Goal: Task Accomplishment & Management: Use online tool/utility

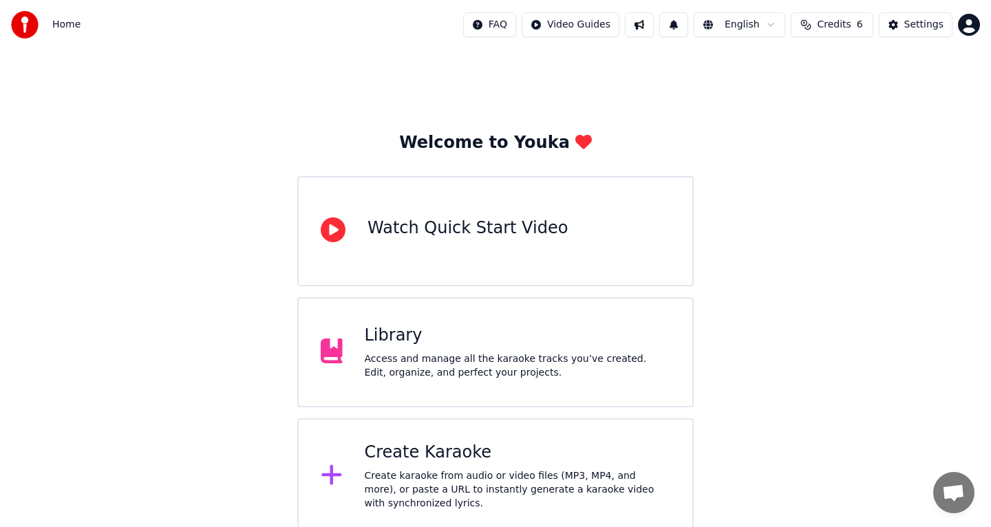
click at [420, 454] on div "Create Karaoke" at bounding box center [518, 453] width 306 height 22
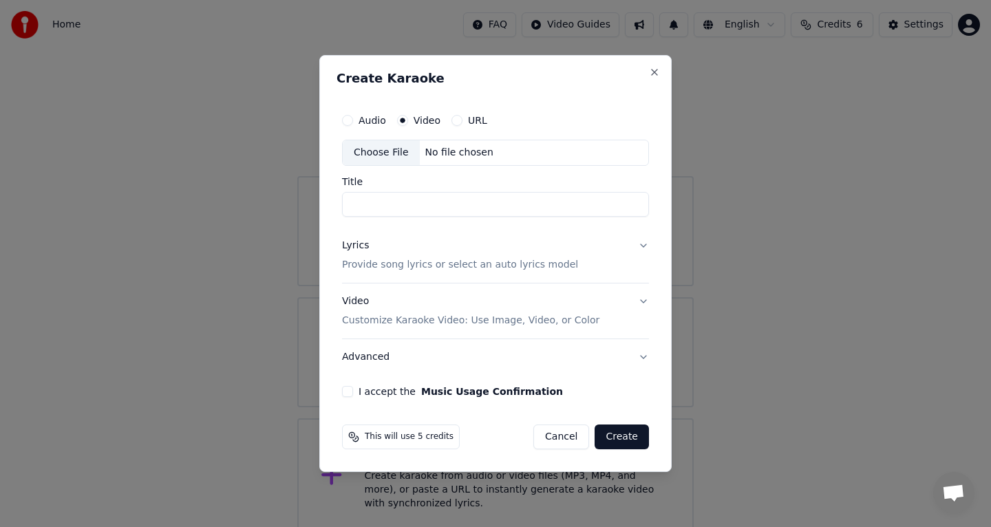
click at [563, 435] on button "Cancel" at bounding box center [561, 437] width 56 height 25
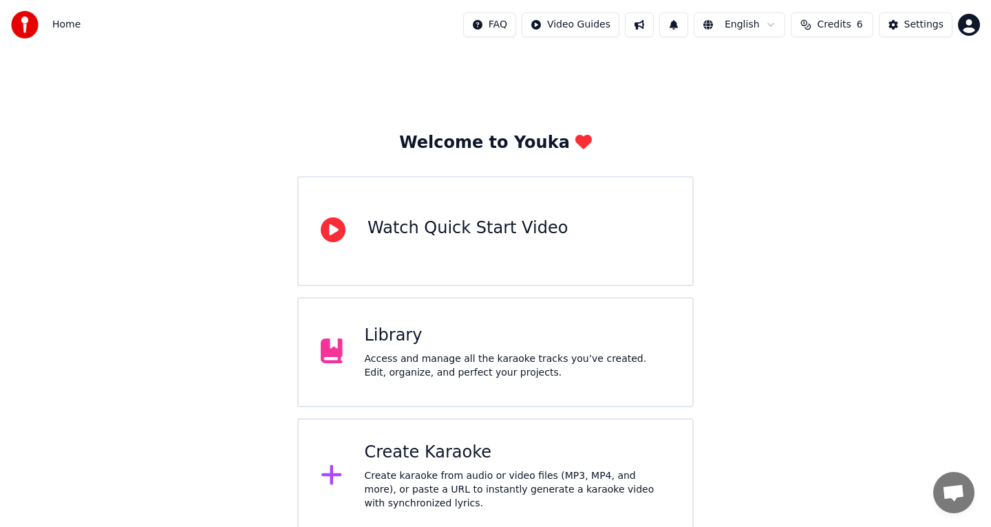
click at [215, 336] on div "Welcome to Youka Watch Quick Start Video Library Access and manage all the kara…" at bounding box center [495, 292] width 991 height 484
click at [415, 447] on div "Create Karaoke" at bounding box center [518, 453] width 306 height 22
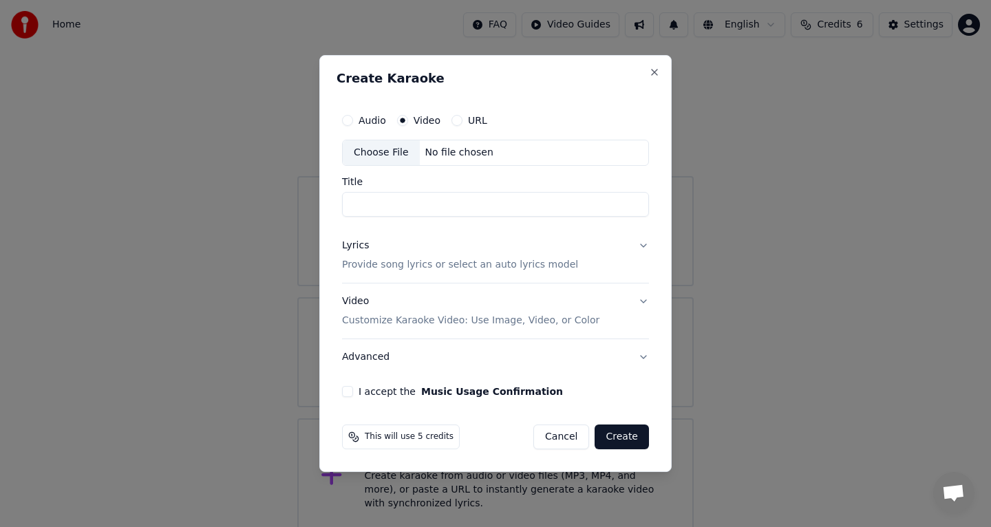
click at [418, 125] on label "Video" at bounding box center [427, 121] width 27 height 10
click at [408, 125] on button "Video" at bounding box center [402, 120] width 11 height 11
click at [430, 122] on label "Video" at bounding box center [427, 121] width 27 height 10
click at [408, 122] on button "Video" at bounding box center [402, 120] width 11 height 11
click at [423, 120] on label "Video" at bounding box center [427, 121] width 27 height 10
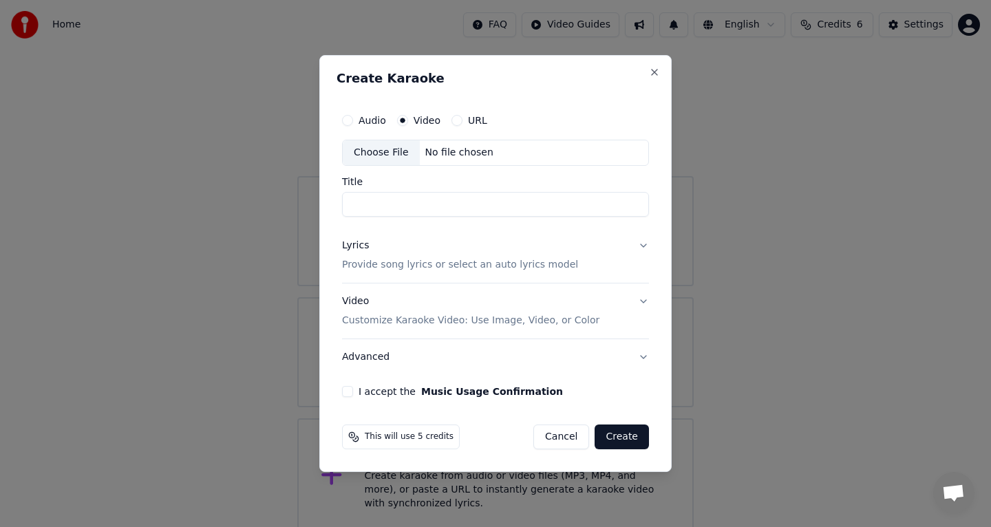
click at [408, 120] on button "Video" at bounding box center [402, 120] width 11 height 11
click at [391, 155] on div "Choose File" at bounding box center [381, 152] width 77 height 25
click at [420, 126] on div "Audio Video URL" at bounding box center [495, 121] width 307 height 28
click at [414, 158] on div "Choose File" at bounding box center [381, 152] width 77 height 25
type input "**********"
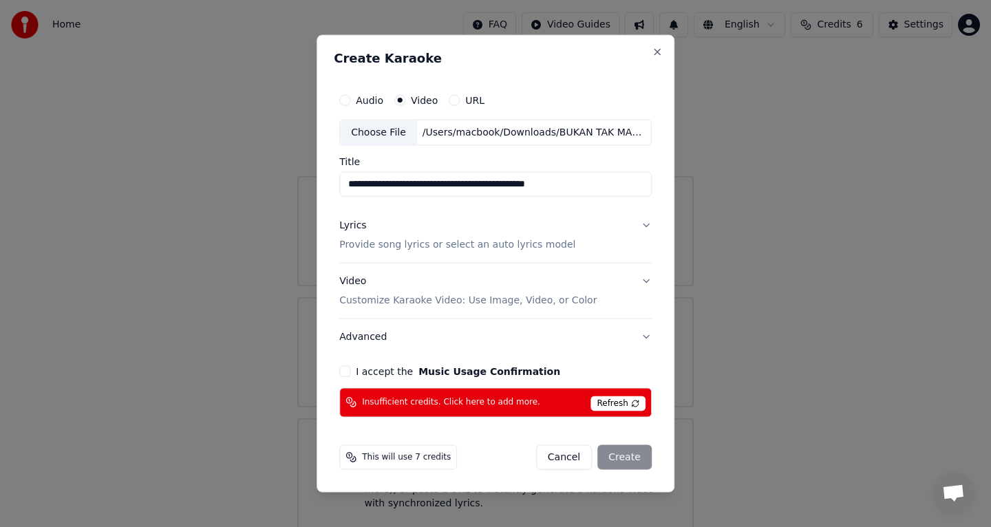
click at [345, 380] on div "**********" at bounding box center [495, 252] width 323 height 342
click at [345, 370] on button "I accept the Music Usage Confirmation" at bounding box center [344, 370] width 11 height 11
click at [632, 396] on span "Refresh" at bounding box center [617, 403] width 54 height 15
click at [636, 407] on span "Refresh" at bounding box center [617, 403] width 54 height 15
click at [541, 271] on button "Video Customize Karaoke Video: Use Image, Video, or Color" at bounding box center [495, 291] width 312 height 55
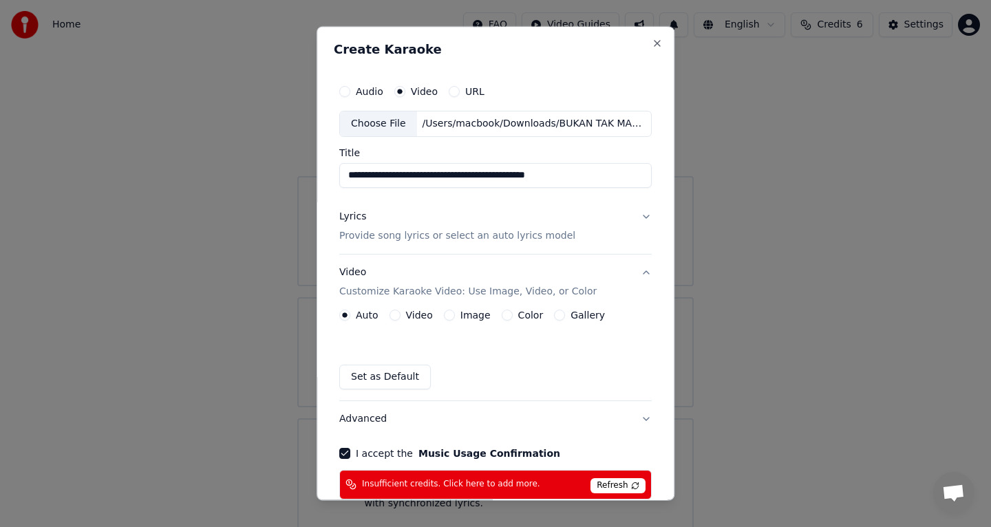
click at [486, 359] on div "Auto Video Image Color Gallery Set as Default" at bounding box center [495, 350] width 312 height 80
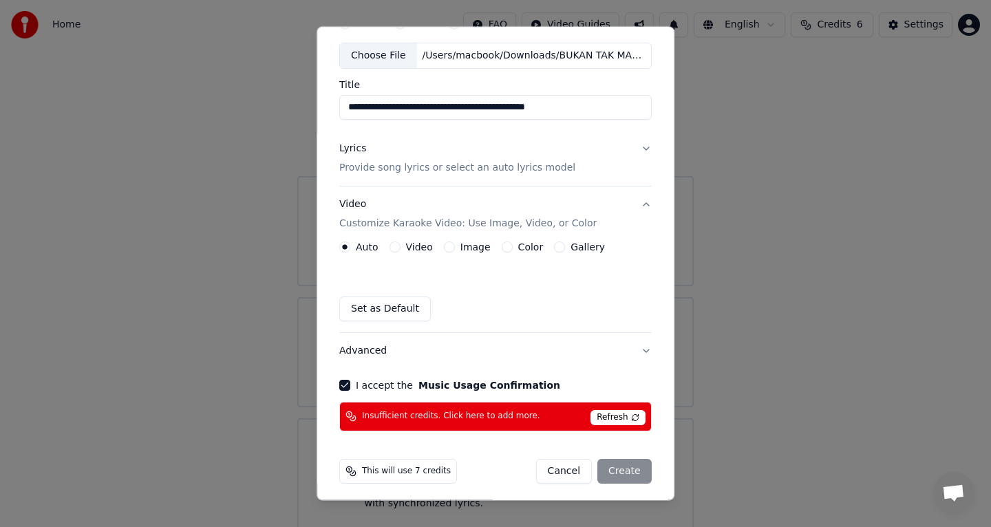
scroll to position [74, 0]
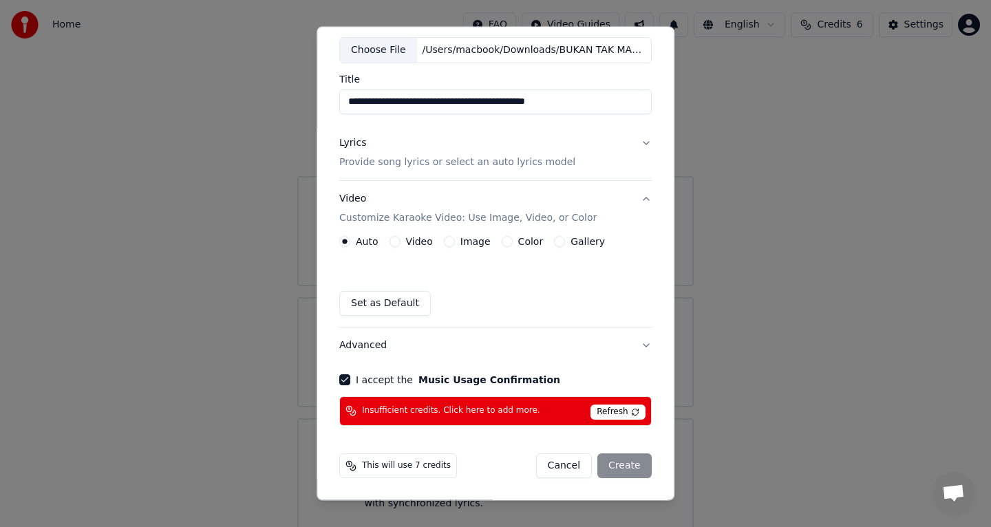
click at [622, 467] on div "Cancel Create" at bounding box center [594, 466] width 116 height 25
click at [622, 414] on span "Refresh" at bounding box center [617, 412] width 54 height 15
click at [344, 378] on button "I accept the Music Usage Confirmation" at bounding box center [344, 379] width 11 height 11
click at [363, 354] on button "Advanced" at bounding box center [495, 346] width 312 height 36
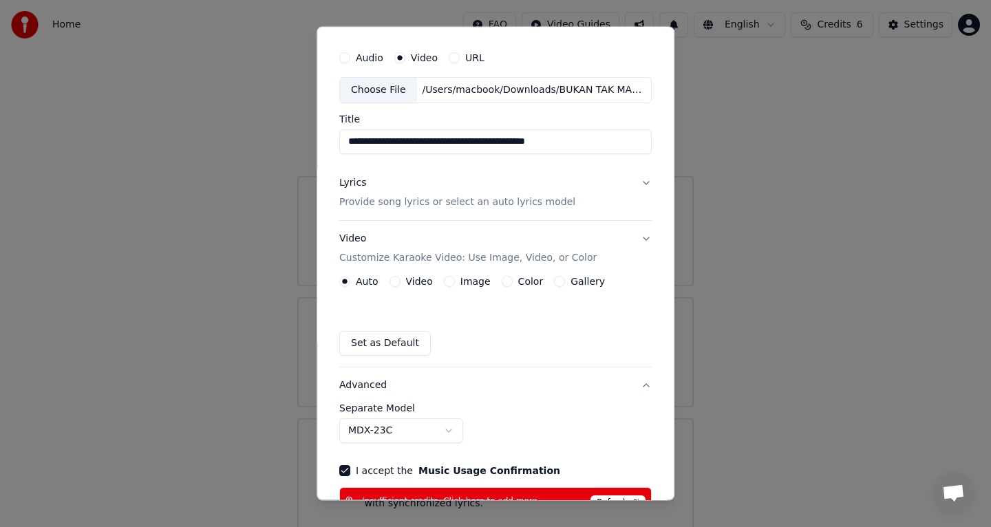
scroll to position [34, 0]
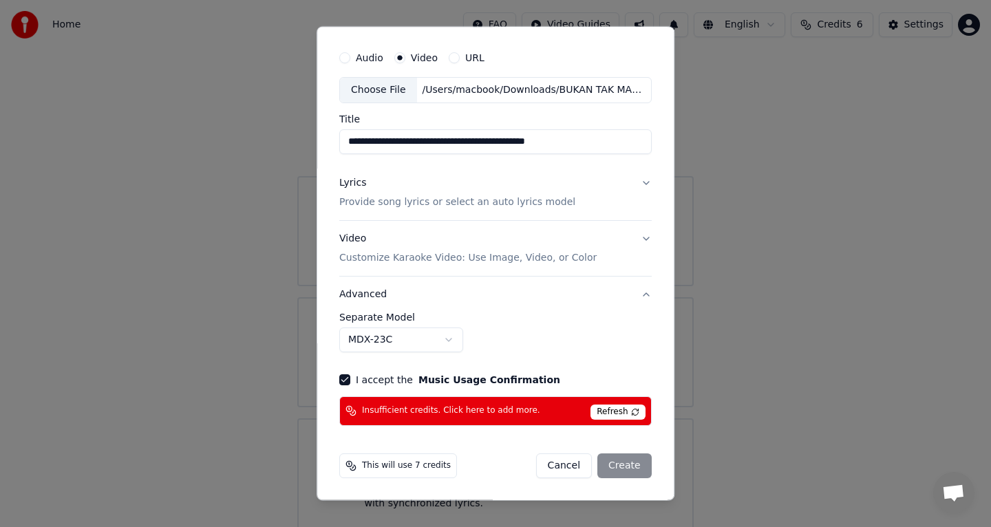
click at [401, 342] on button "MDX-23C" at bounding box center [401, 340] width 124 height 25
click at [409, 337] on button "MDX-Net (With Backing Vocals)" at bounding box center [431, 340] width 184 height 25
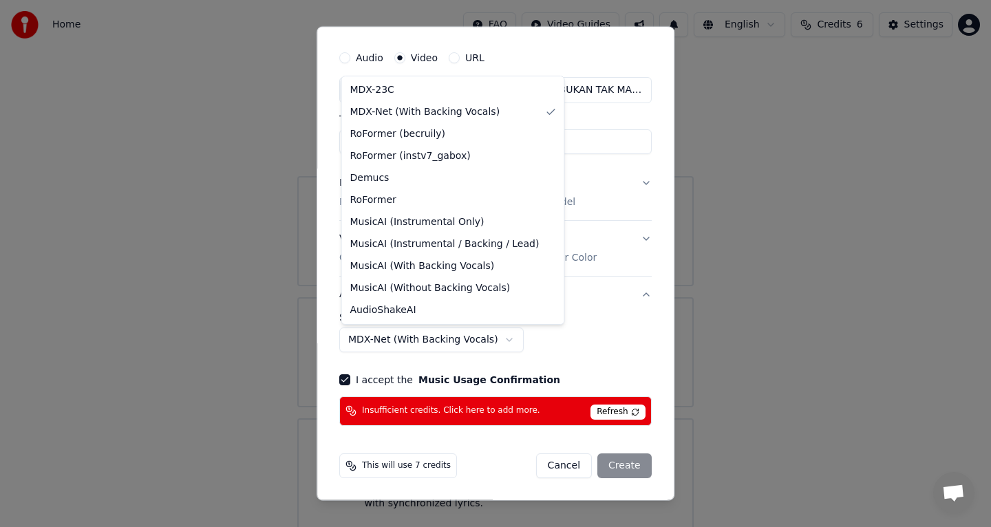
select select "******"
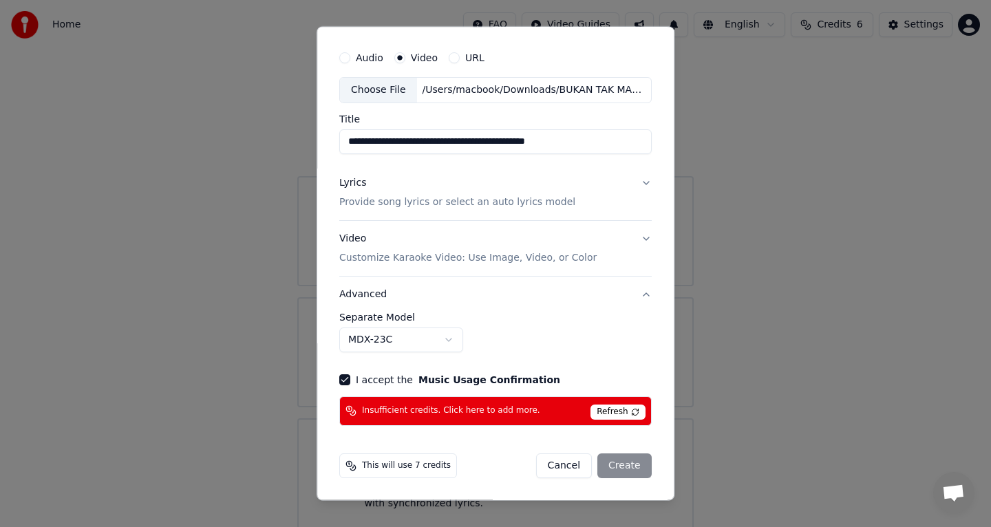
click at [519, 418] on div "Insufficient credits. Click here to add more. Refresh" at bounding box center [495, 411] width 312 height 30
click at [473, 403] on div "Insufficient credits. Click here to add more. Refresh" at bounding box center [495, 411] width 312 height 30
click at [355, 404] on div "Insufficient credits. Click here to add more. Refresh" at bounding box center [495, 411] width 312 height 30
click at [374, 408] on span "Insufficient credits. Click here to add more." at bounding box center [451, 411] width 178 height 11
click at [470, 348] on div "**********" at bounding box center [495, 332] width 312 height 40
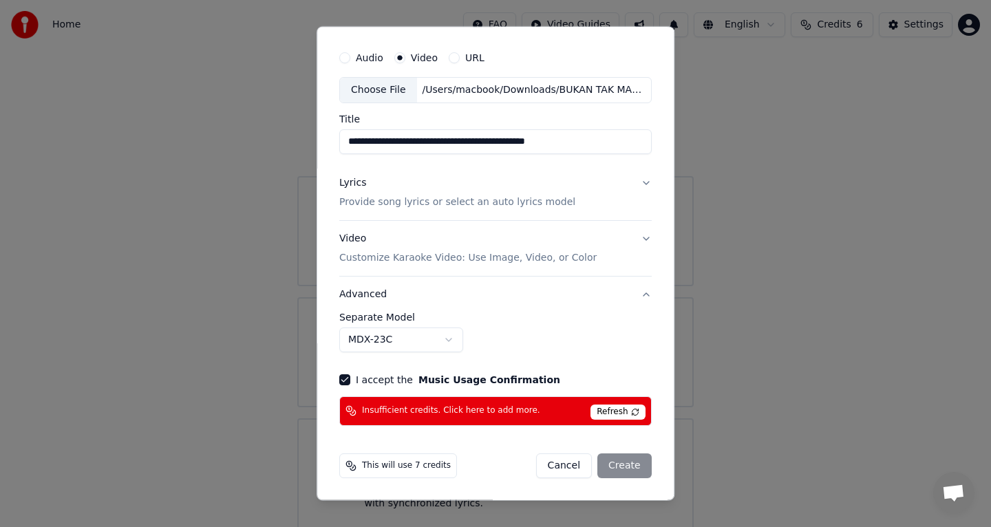
click at [473, 251] on p "Customize Karaoke Video: Use Image, Video, or Color" at bounding box center [467, 258] width 257 height 14
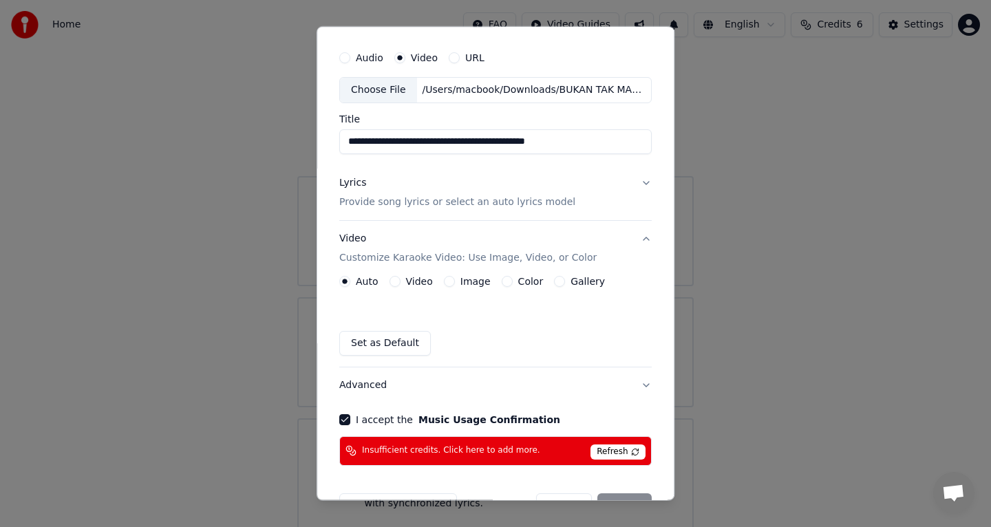
click at [478, 336] on div "Set as Default" at bounding box center [495, 343] width 312 height 25
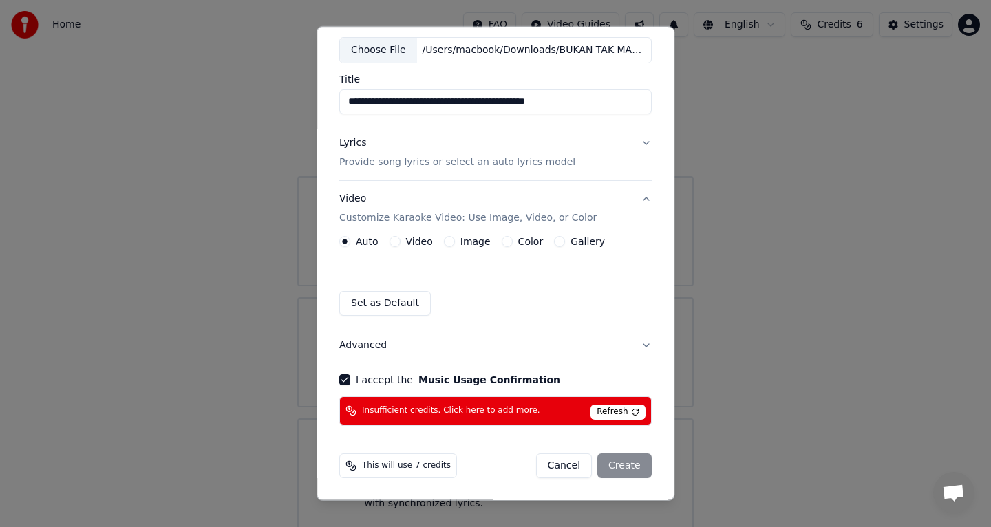
click at [422, 473] on div "This will use 7 credits" at bounding box center [398, 466] width 118 height 25
click at [621, 412] on span "Refresh" at bounding box center [617, 412] width 54 height 15
click at [566, 457] on button "Cancel" at bounding box center [564, 466] width 56 height 25
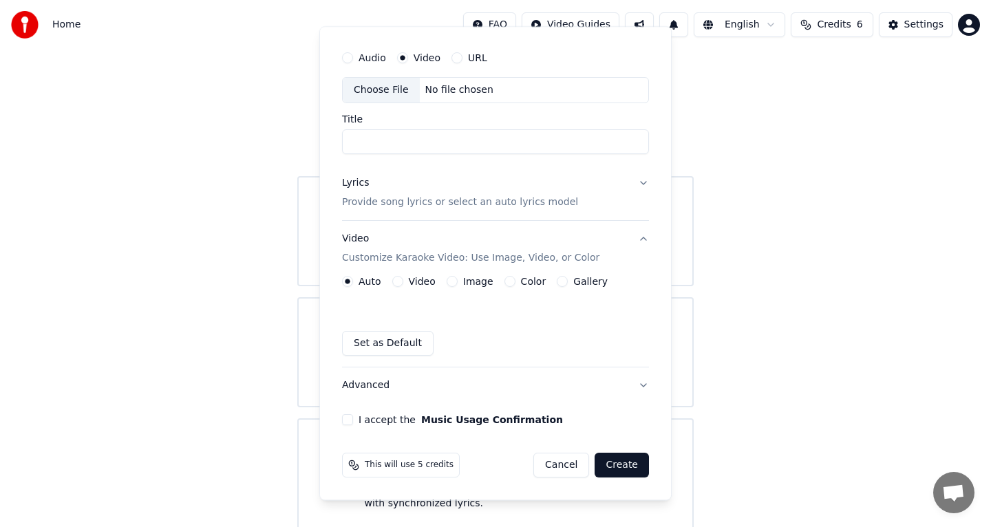
scroll to position [33, 0]
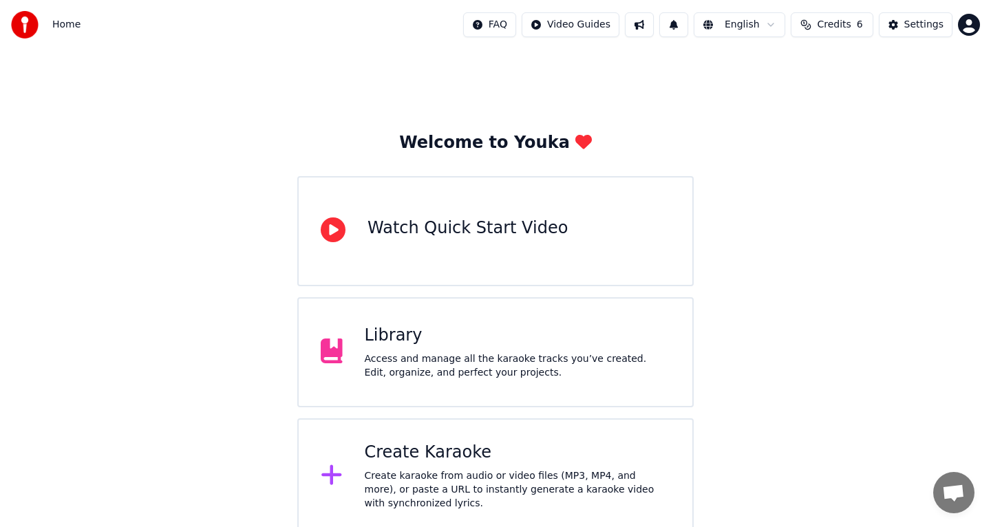
click at [559, 429] on div "Create Karaoke Create karaoke from audio or video files (MP3, MP4, and more), o…" at bounding box center [495, 476] width 396 height 116
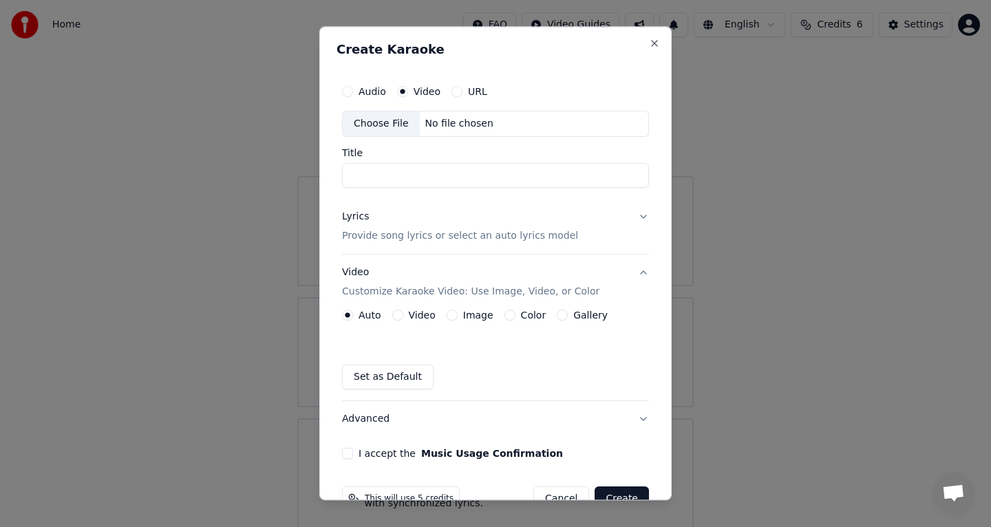
click at [431, 92] on label "Video" at bounding box center [427, 92] width 27 height 10
click at [408, 92] on button "Video" at bounding box center [402, 91] width 11 height 11
click at [403, 129] on div "Choose File" at bounding box center [381, 123] width 77 height 25
type input "**********"
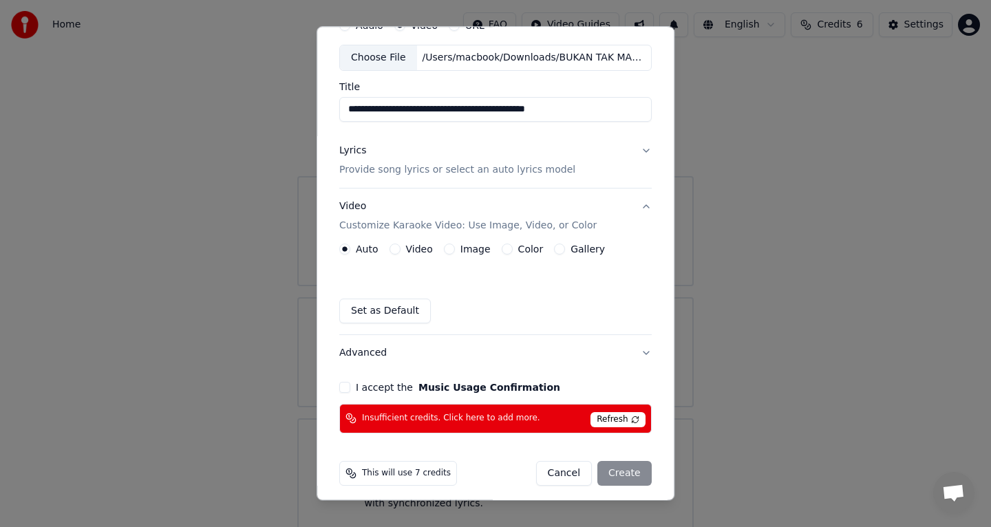
scroll to position [74, 0]
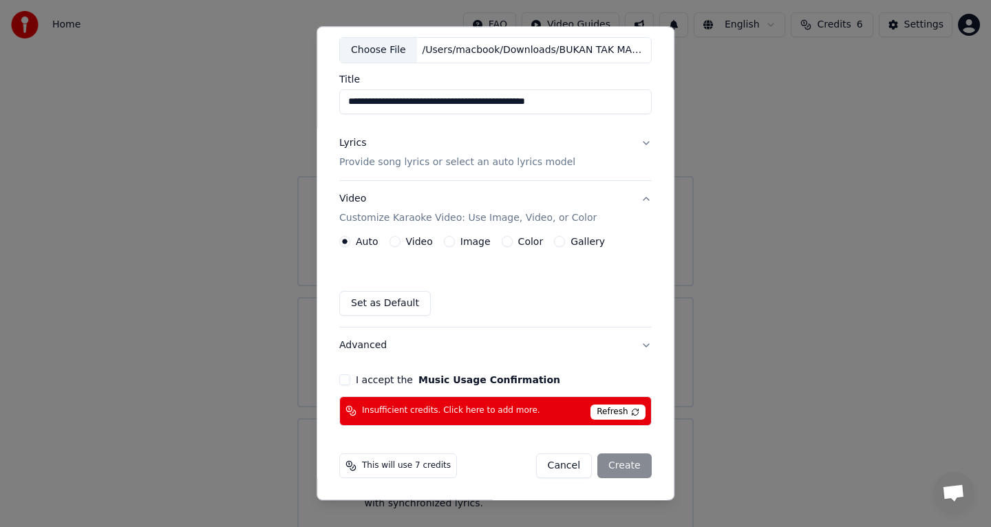
click at [411, 458] on div "This will use 7 credits" at bounding box center [398, 466] width 118 height 25
click at [405, 474] on div "This will use 7 credits" at bounding box center [398, 466] width 118 height 25
click at [401, 473] on div "This will use 7 credits" at bounding box center [398, 466] width 118 height 25
click at [641, 405] on span "Refresh" at bounding box center [617, 412] width 54 height 15
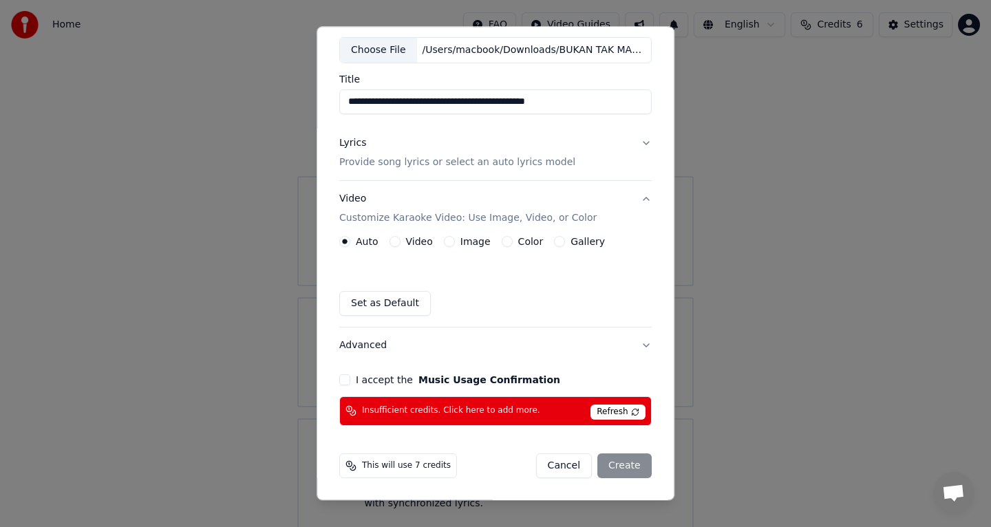
click at [563, 464] on button "Cancel" at bounding box center [564, 466] width 56 height 25
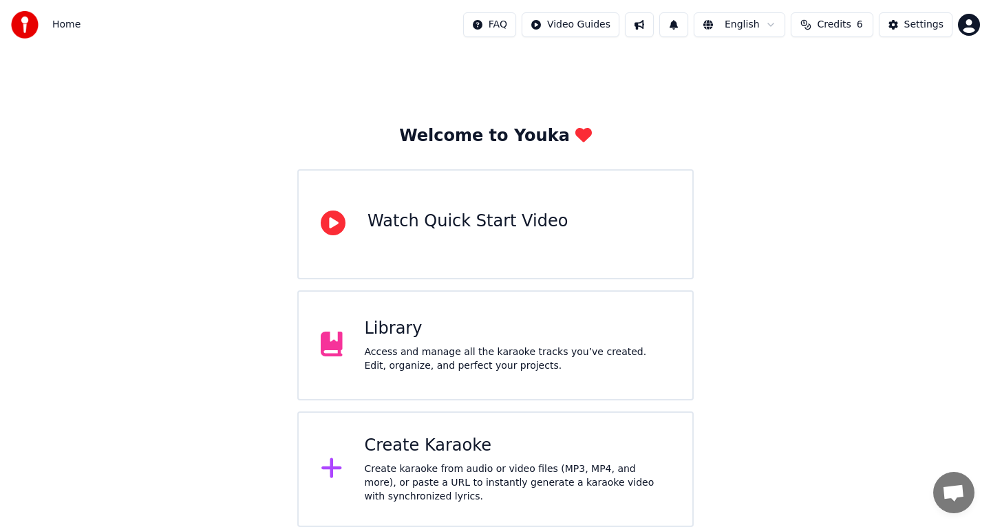
scroll to position [0, 0]
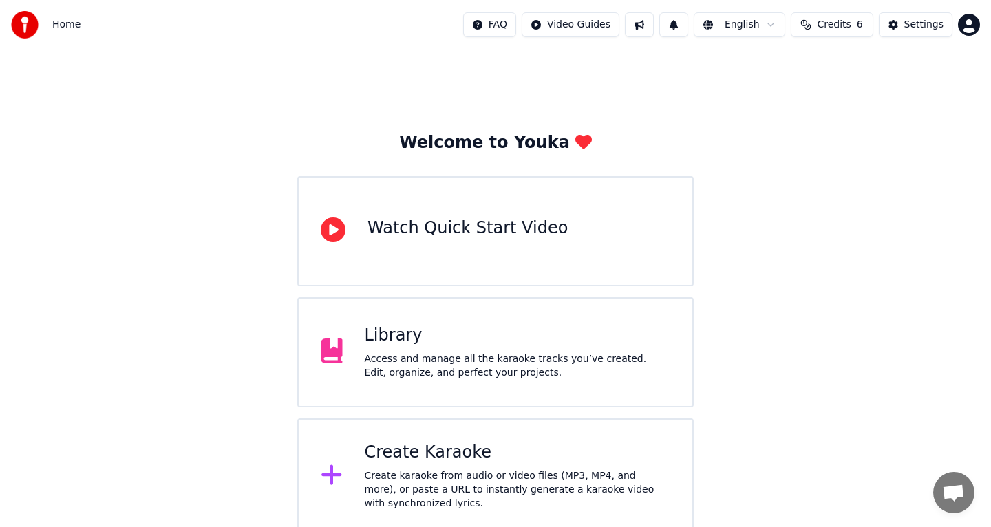
click at [966, 29] on html "Home FAQ Video Guides English Credits 6 Settings Welcome to Youka Watch Quick S…" at bounding box center [495, 267] width 991 height 534
click at [966, 28] on html "Home FAQ Video Guides English Credits 6 Settings Welcome to Youka Watch Quick S…" at bounding box center [495, 267] width 991 height 534
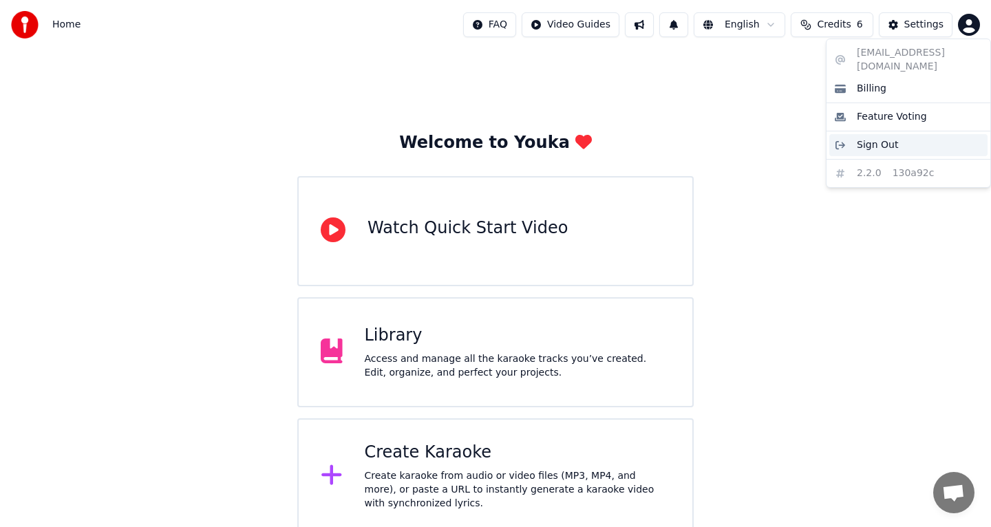
click at [908, 138] on div "Sign Out" at bounding box center [908, 145] width 158 height 22
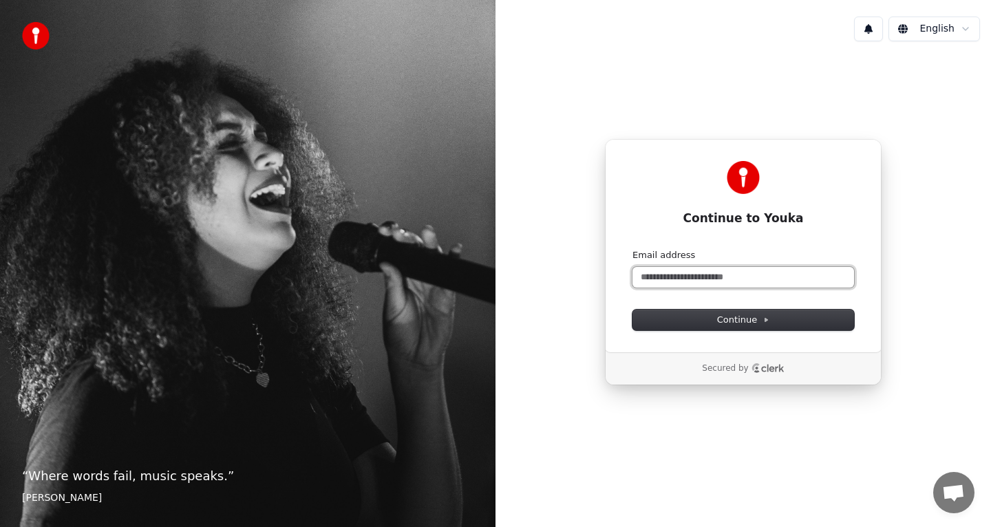
click at [729, 279] on input "Email address" at bounding box center [743, 277] width 222 height 21
type input "*"
click at [766, 324] on span "Continue" at bounding box center [743, 320] width 52 height 12
type input "**********"
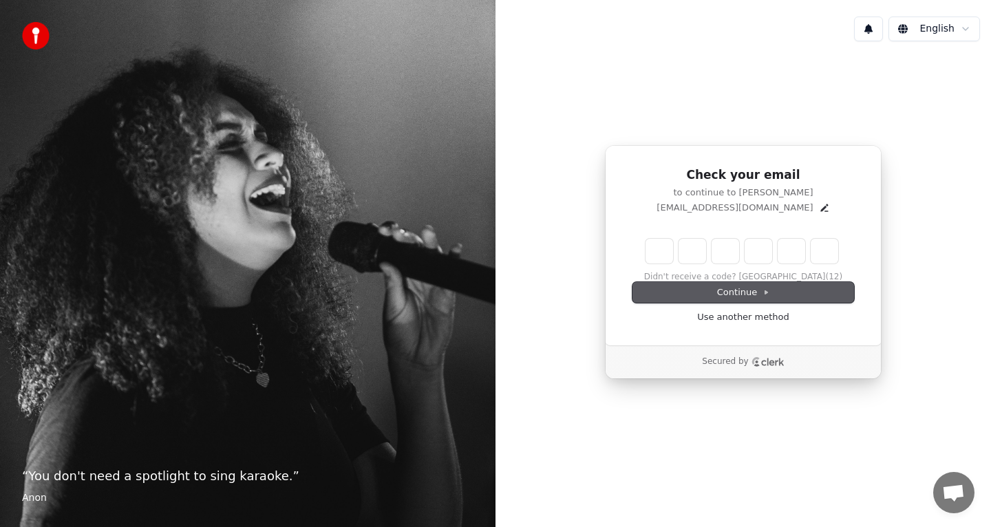
type input "*"
type input "**"
type input "*"
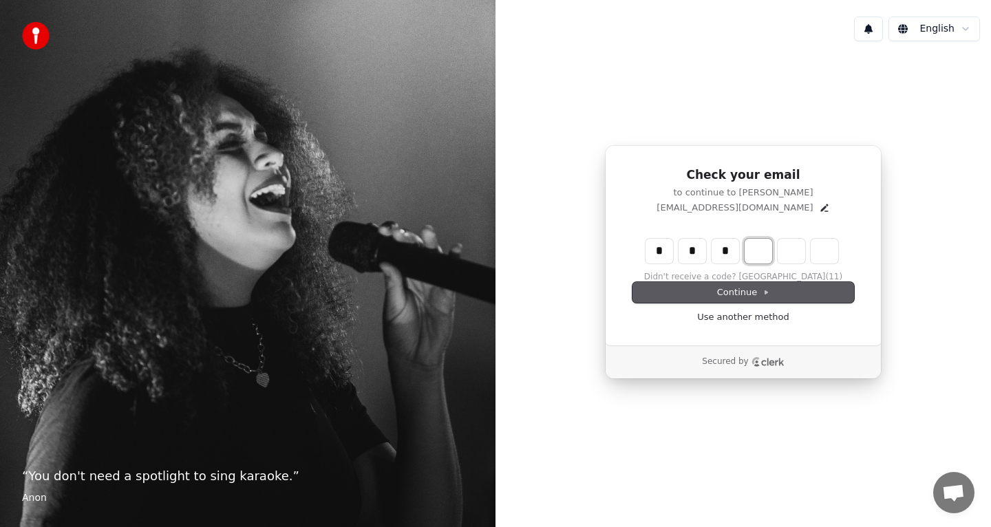
type input "***"
type input "*"
type input "****"
type input "*"
type input "*****"
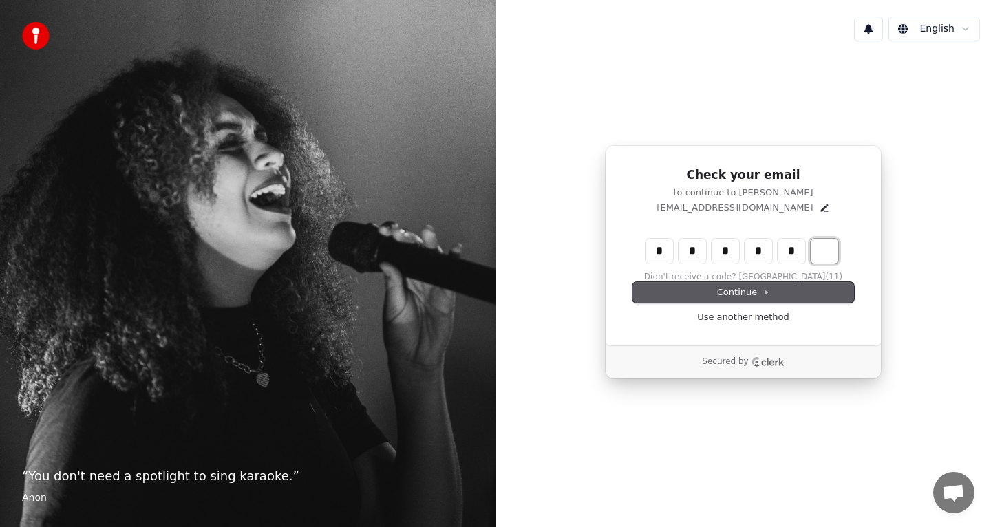
type input "*"
type input "******"
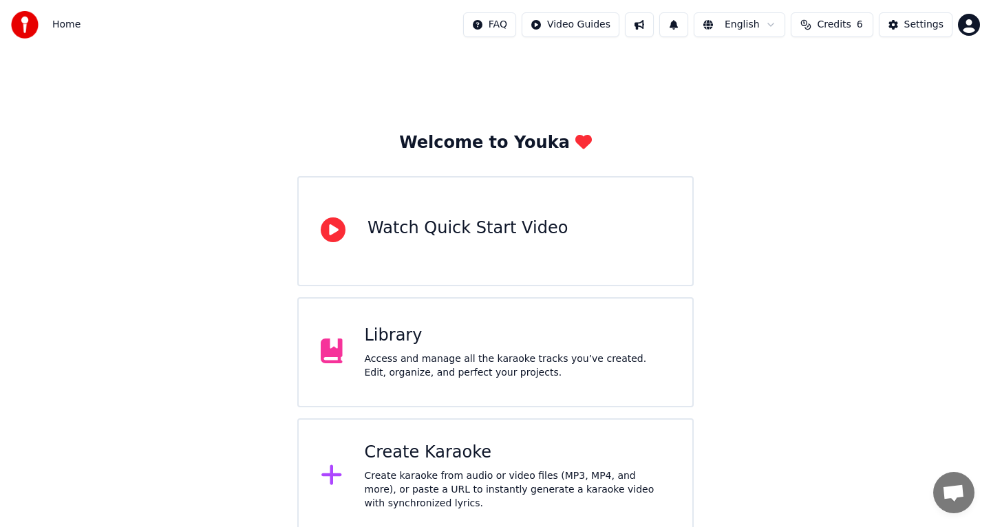
click at [419, 451] on div "Create Karaoke" at bounding box center [518, 453] width 306 height 22
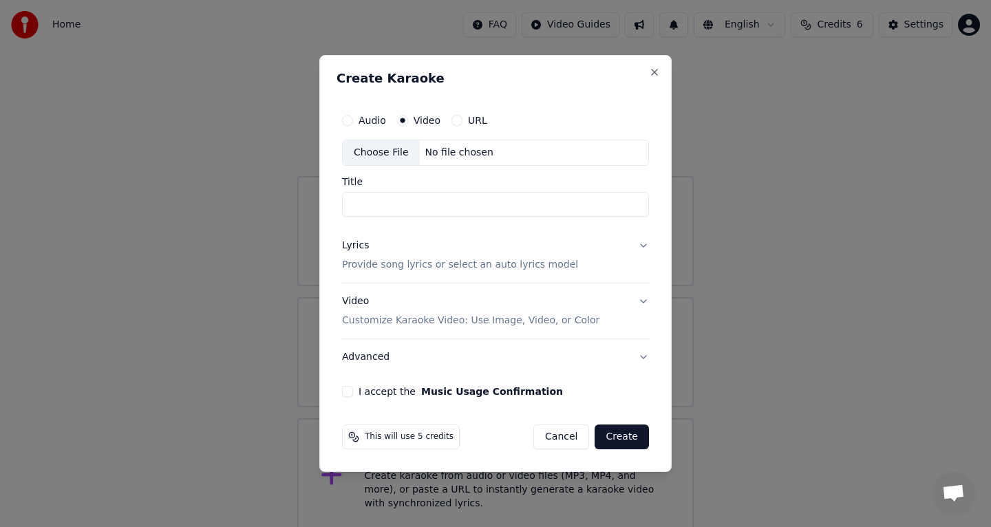
click at [429, 125] on label "Video" at bounding box center [427, 121] width 27 height 10
click at [408, 125] on button "Video" at bounding box center [402, 120] width 11 height 11
click at [390, 153] on div "Choose File" at bounding box center [381, 152] width 77 height 25
type input "**********"
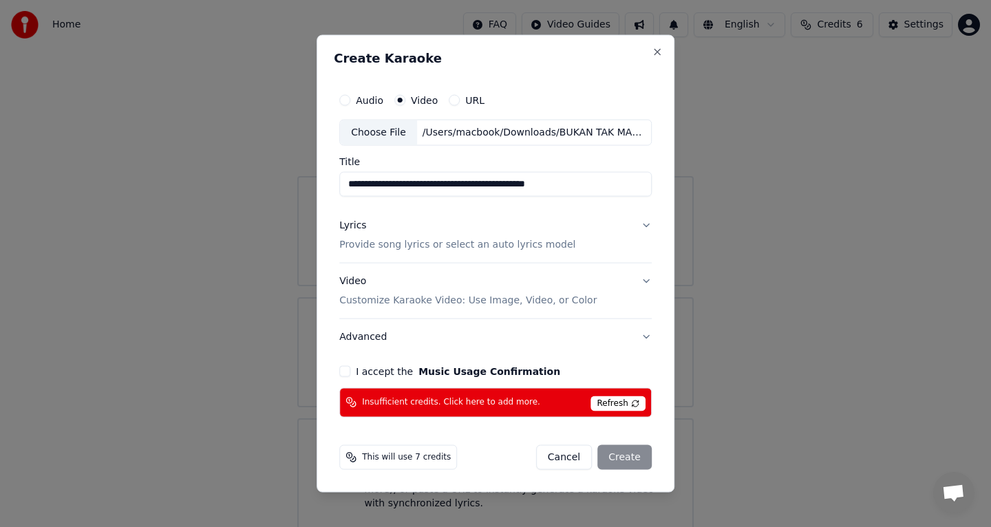
click at [657, 45] on div "**********" at bounding box center [496, 264] width 358 height 458
click at [656, 50] on button "Close" at bounding box center [657, 52] width 11 height 11
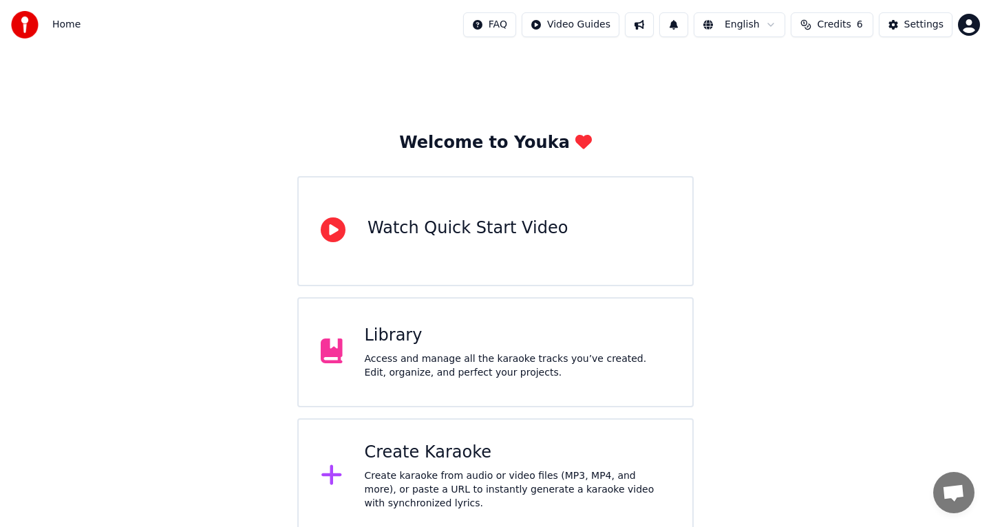
click at [823, 28] on span "Credits" at bounding box center [834, 25] width 34 height 14
click at [765, 89] on td "15" at bounding box center [755, 91] width 39 height 25
click at [826, 89] on td "6" at bounding box center [807, 91] width 62 height 25
click at [899, 92] on td "30" at bounding box center [884, 91] width 93 height 25
click at [882, 67] on th "Expiration (days)" at bounding box center [884, 66] width 93 height 28
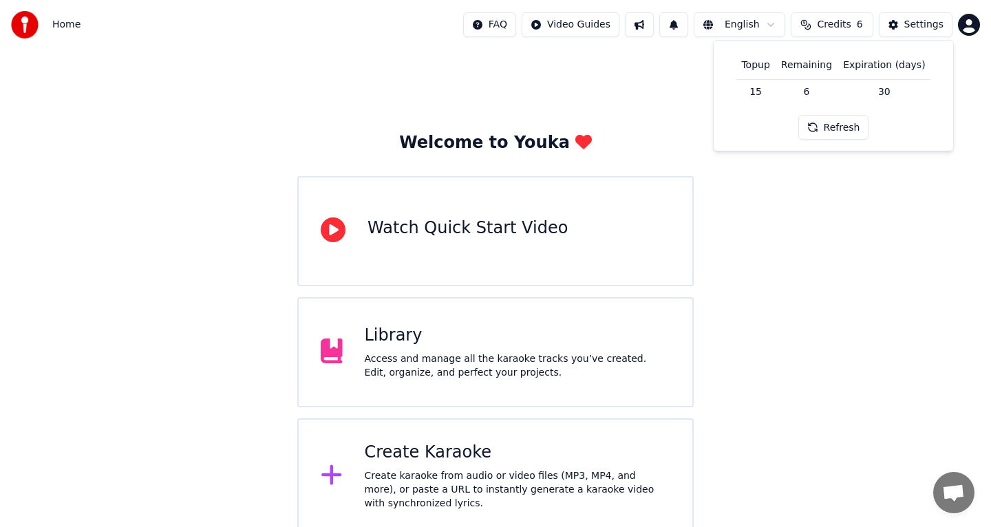
click at [593, 241] on div "Watch Quick Start Video" at bounding box center [495, 231] width 396 height 110
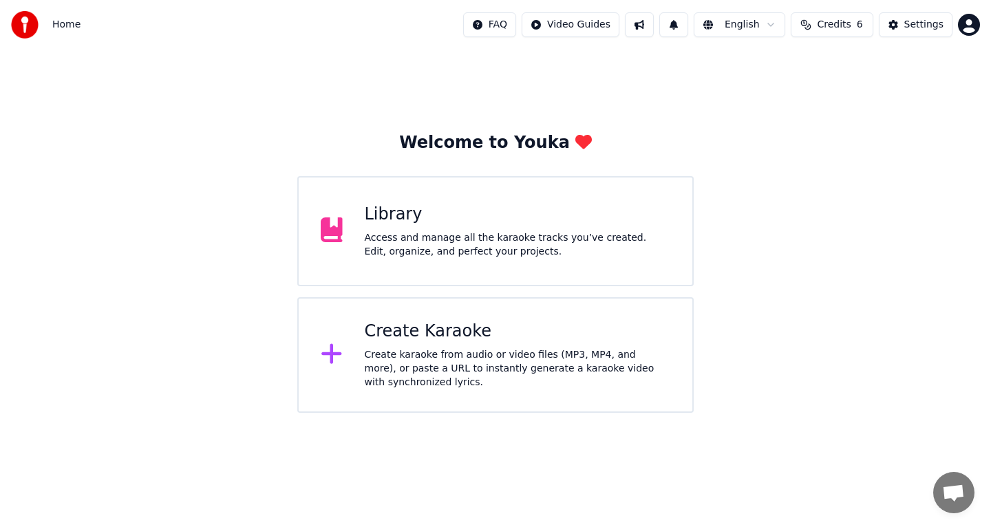
click at [559, 349] on div "Create karaoke from audio or video files (MP3, MP4, and more), or paste a URL t…" at bounding box center [518, 368] width 306 height 41
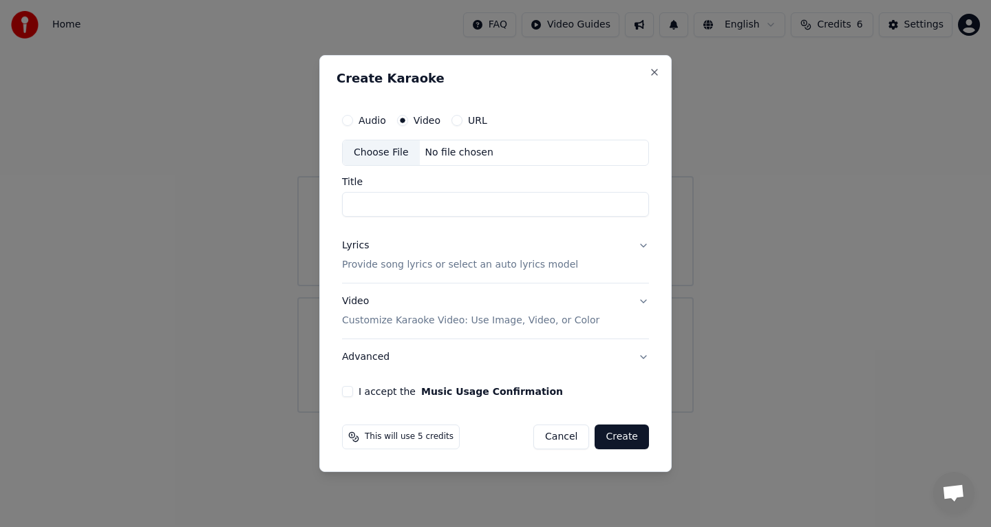
click at [571, 435] on button "Cancel" at bounding box center [561, 437] width 56 height 25
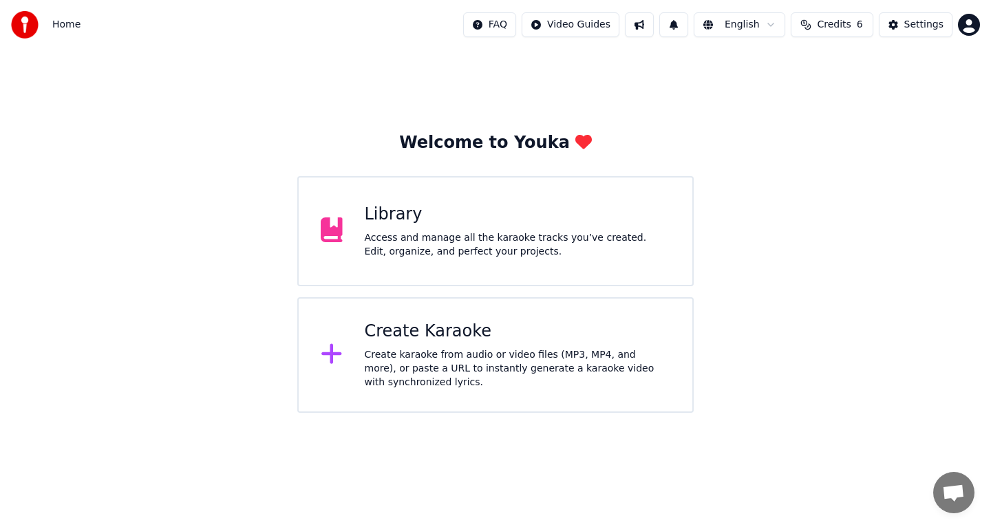
click at [837, 30] on span "Credits" at bounding box center [834, 25] width 34 height 14
click at [809, 84] on td "6" at bounding box center [807, 91] width 62 height 25
click at [813, 103] on td "6" at bounding box center [807, 91] width 62 height 25
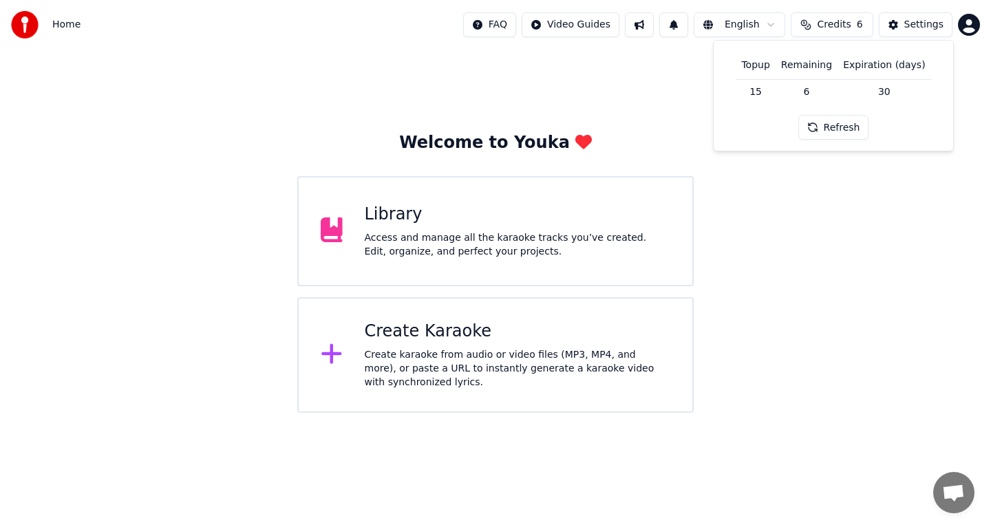
click at [813, 103] on td "6" at bounding box center [807, 91] width 62 height 25
click at [895, 83] on td "30" at bounding box center [884, 91] width 93 height 25
click at [970, 24] on html "Home FAQ Video Guides English Credits 6 Settings Welcome to Youka Library Acces…" at bounding box center [495, 206] width 991 height 413
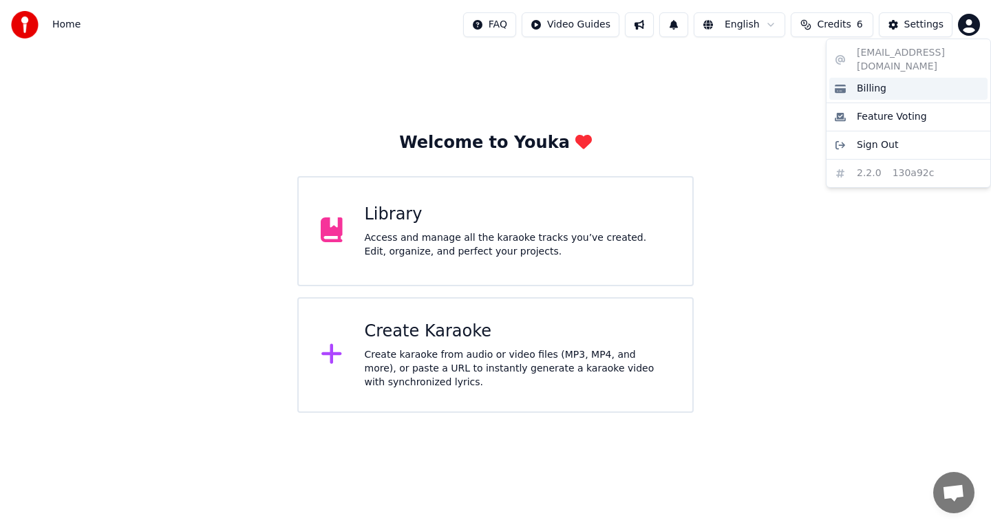
click at [896, 82] on div "Billing" at bounding box center [908, 89] width 158 height 22
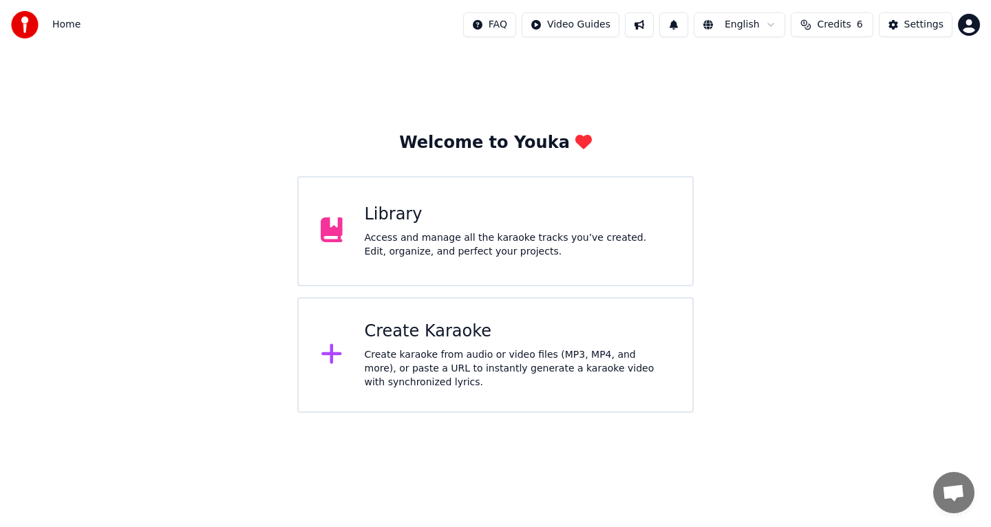
click at [682, 23] on button at bounding box center [673, 24] width 29 height 25
click at [601, 26] on html "Home FAQ Video Guides English Credits 6 Settings Welcome to Youka Library Acces…" at bounding box center [495, 206] width 991 height 413
click at [492, 313] on html "Home FAQ Video Guides English Credits 6 Settings Welcome to Youka Library Acces…" at bounding box center [495, 206] width 991 height 413
click at [494, 335] on div "Create Karaoke" at bounding box center [518, 332] width 306 height 22
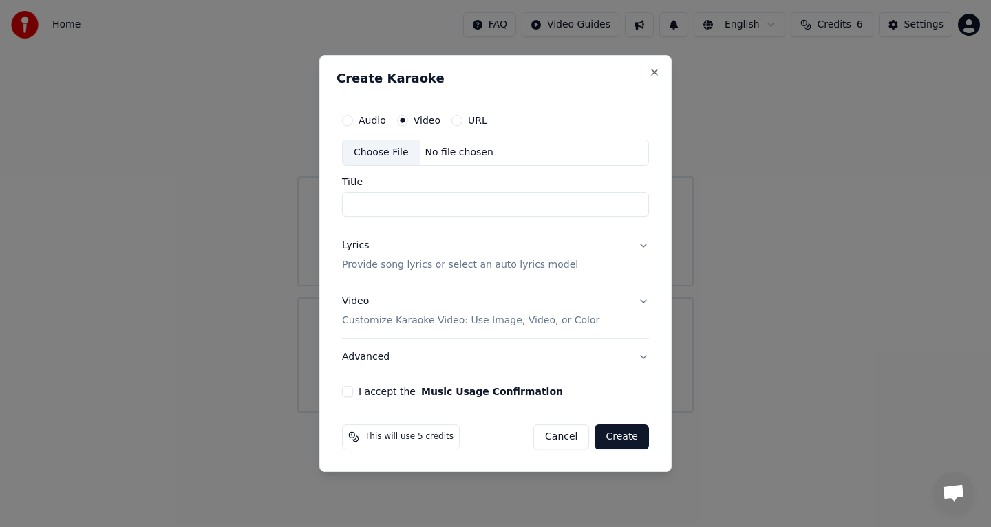
click at [396, 429] on div "This will use 5 credits" at bounding box center [401, 437] width 118 height 25
click at [398, 445] on div "This will use 5 credits" at bounding box center [401, 437] width 118 height 25
click at [358, 437] on icon at bounding box center [356, 439] width 6 height 6
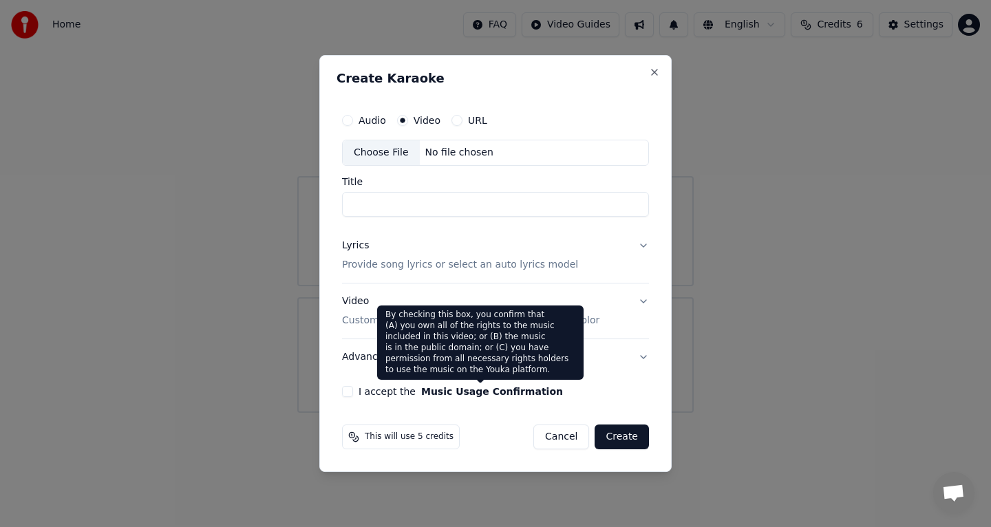
click at [493, 387] on button "Music Usage Confirmation" at bounding box center [492, 392] width 142 height 10
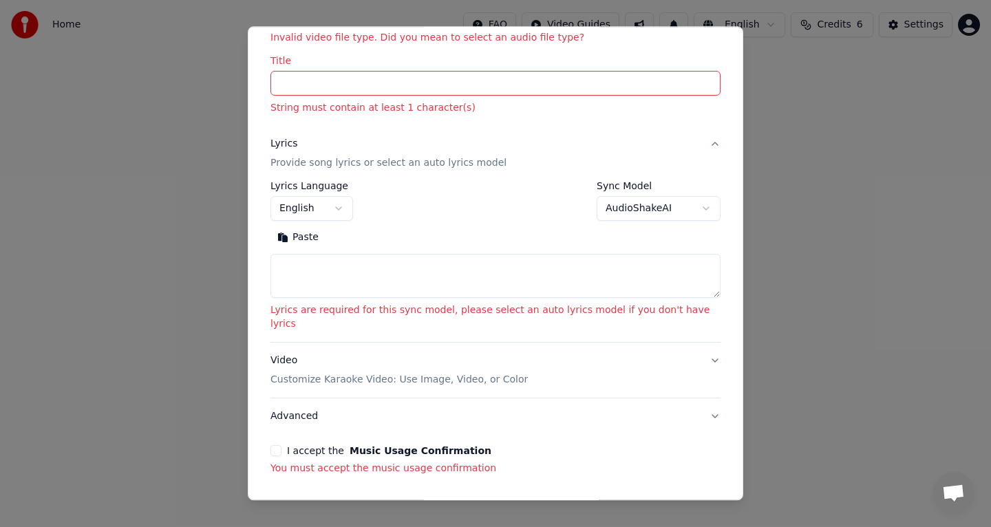
scroll to position [147, 0]
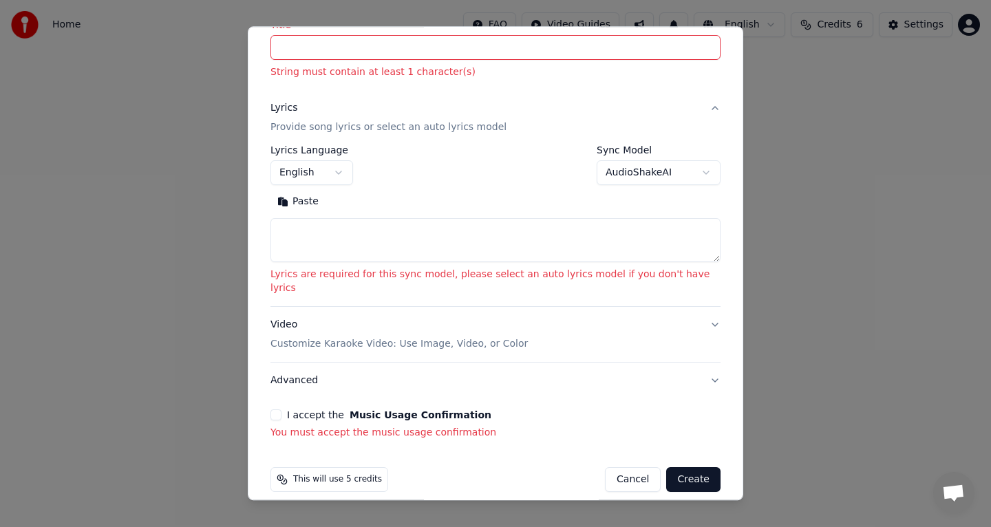
click at [372, 474] on span "This will use 5 credits" at bounding box center [337, 479] width 89 height 11
click at [281, 409] on button "I accept the Music Usage Confirmation" at bounding box center [275, 414] width 11 height 11
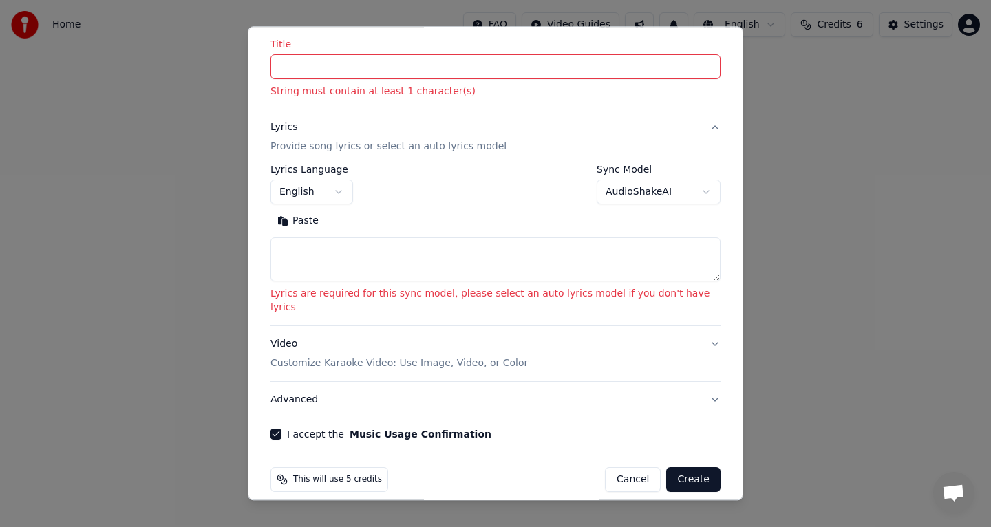
click at [372, 474] on span "This will use 5 credits" at bounding box center [337, 479] width 89 height 11
click at [370, 67] on input "Title" at bounding box center [495, 66] width 450 height 25
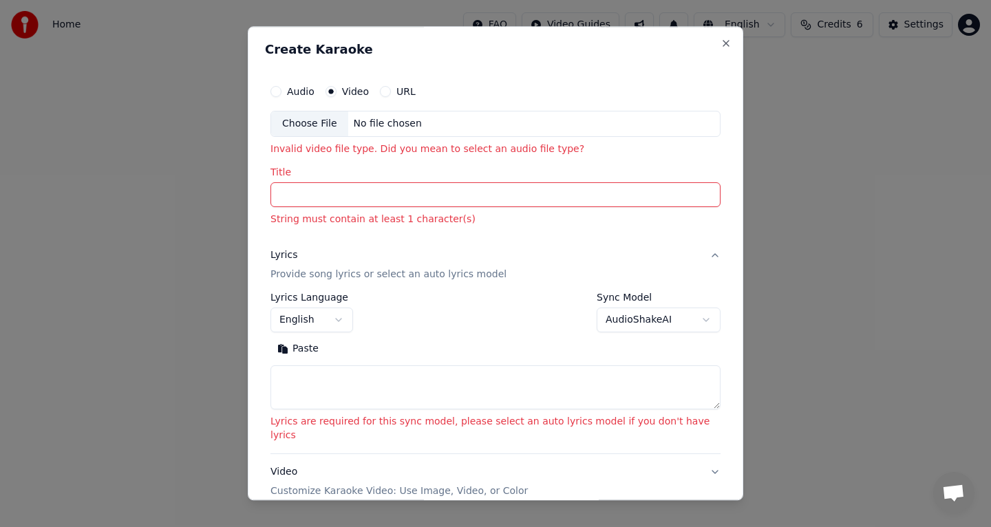
click at [369, 91] on label "Video" at bounding box center [355, 92] width 27 height 10
click at [337, 91] on button "Video" at bounding box center [331, 91] width 11 height 11
click at [339, 118] on div "Choose File" at bounding box center [309, 123] width 77 height 25
type input "**********"
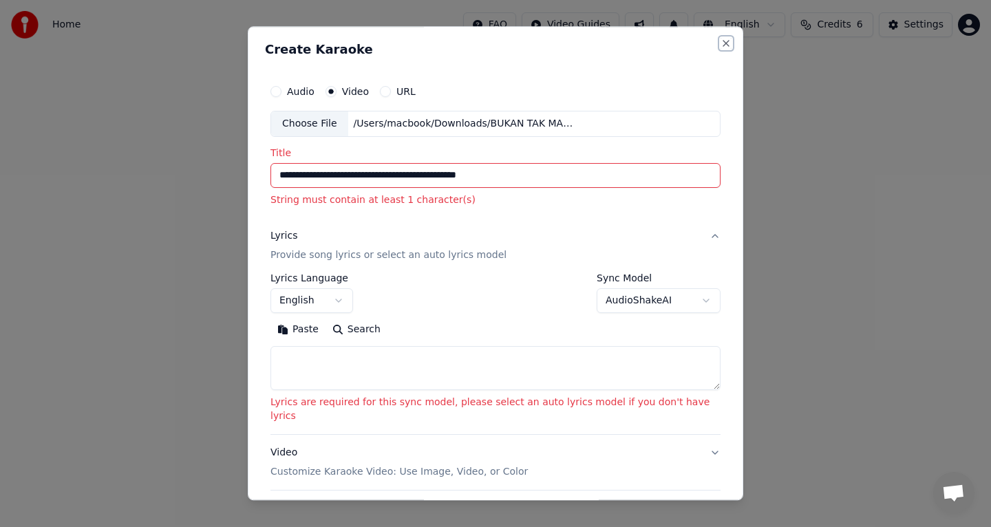
click at [721, 42] on button "Close" at bounding box center [726, 43] width 11 height 11
select select
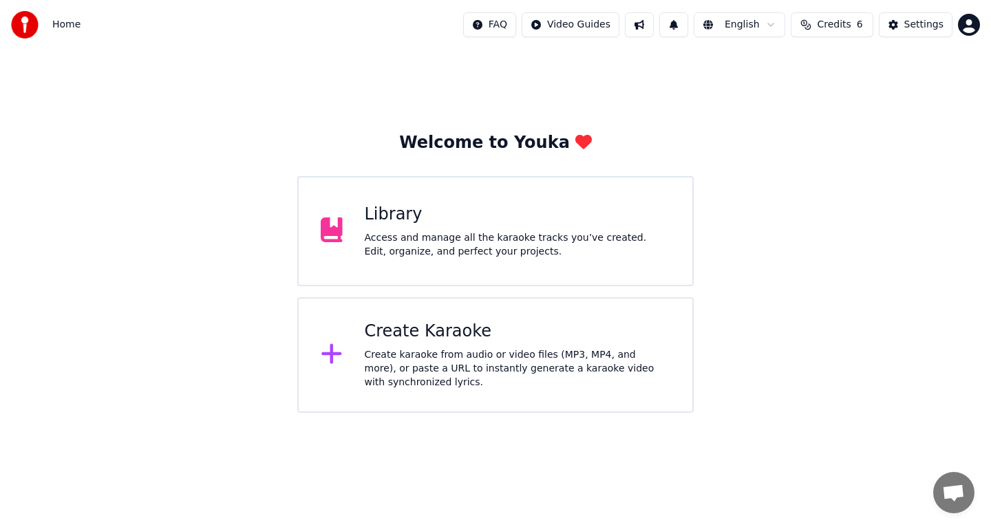
click at [969, 19] on html "Home FAQ Video Guides English Credits 6 Settings Welcome to Youka Library Acces…" at bounding box center [495, 206] width 991 height 413
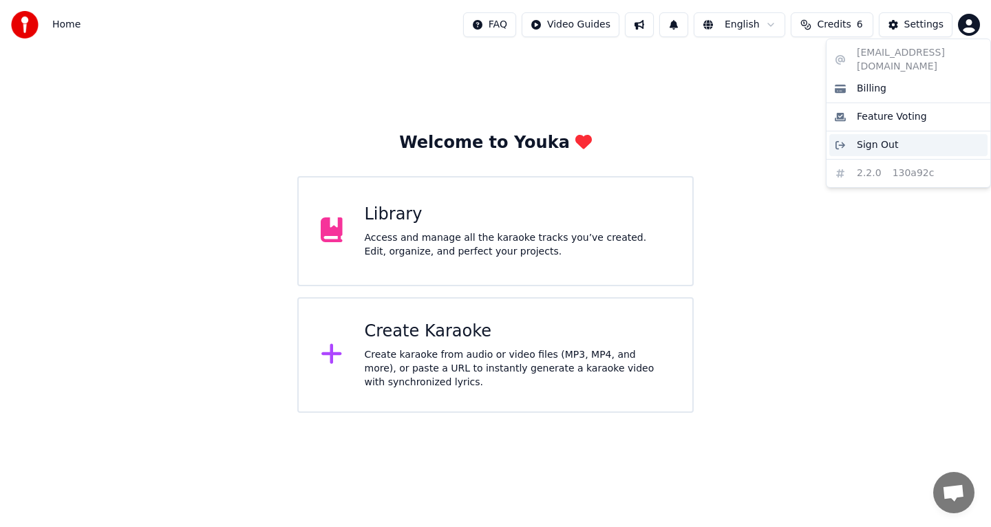
click at [904, 134] on div "Sign Out" at bounding box center [908, 145] width 158 height 22
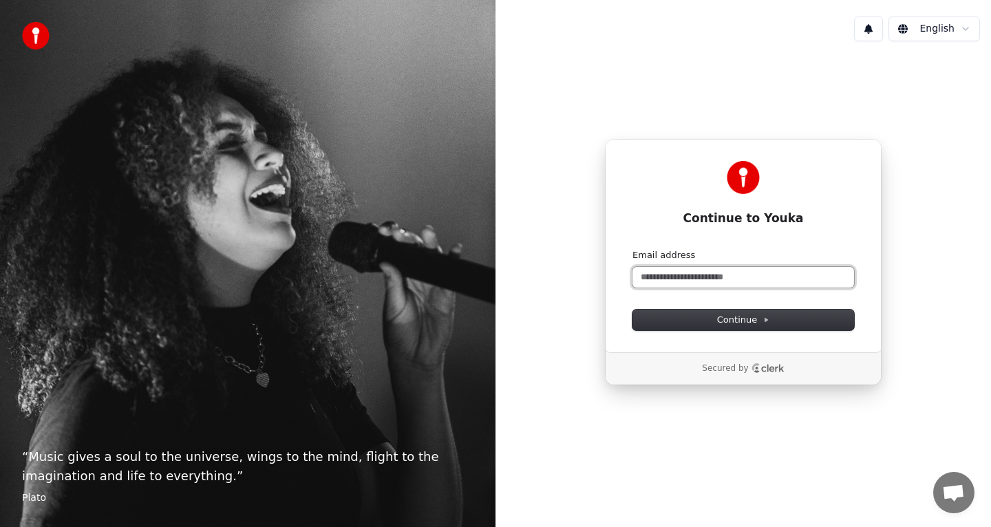
click at [730, 283] on input "Email address" at bounding box center [743, 277] width 222 height 21
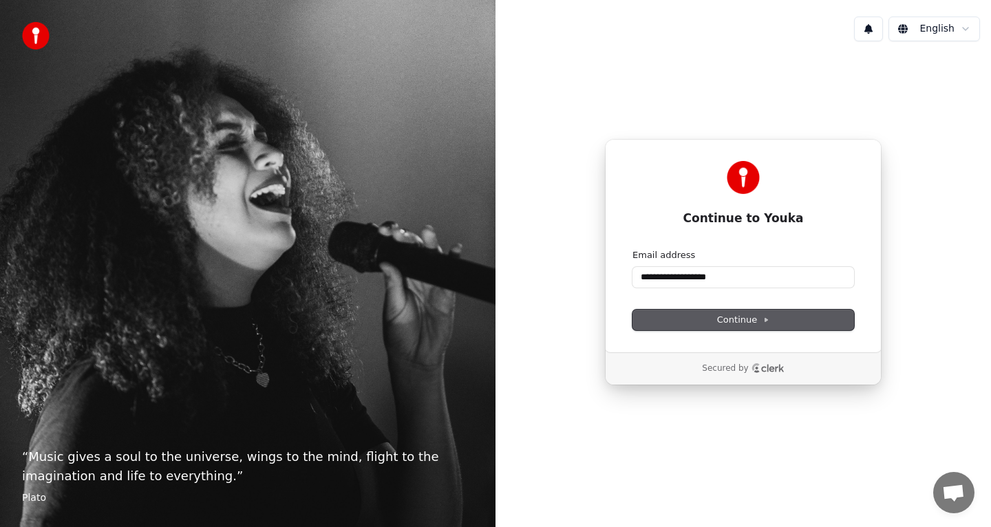
click at [755, 321] on span "Continue" at bounding box center [743, 320] width 52 height 12
type input "**********"
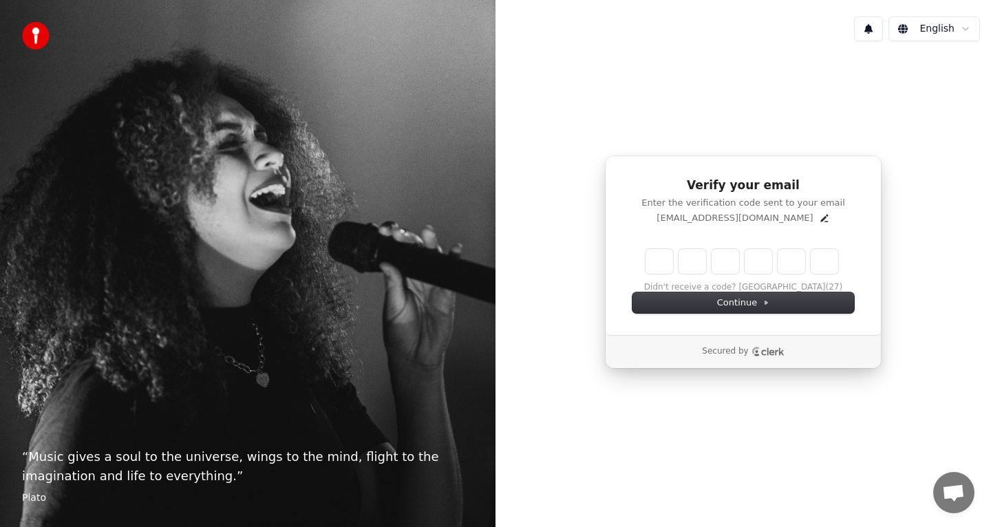
click at [467, 34] on div "“ Music gives a soul to the universe, wings to the mind, flight to the imaginat…" at bounding box center [247, 263] width 495 height 527
click at [651, 268] on input "Enter verification code. Digit 1" at bounding box center [660, 261] width 28 height 25
type input "*"
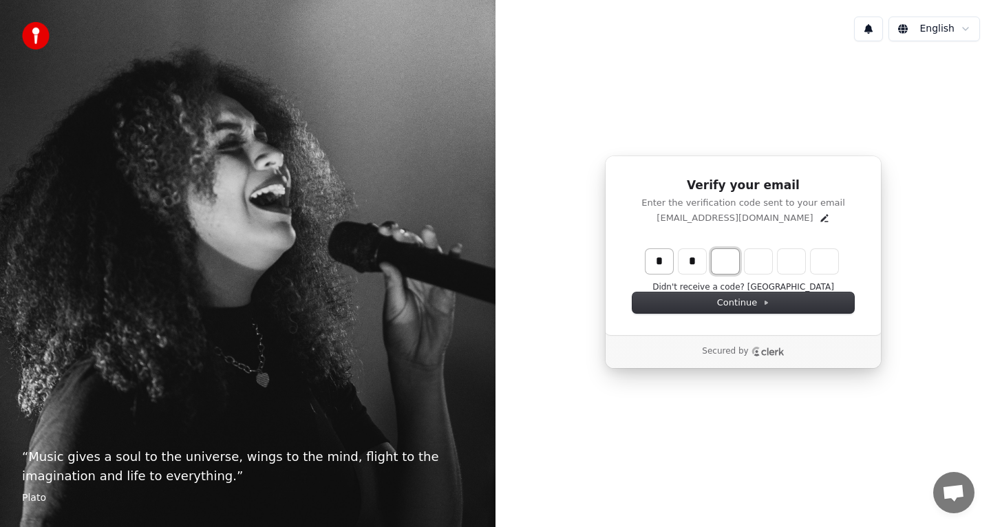
type input "**"
type input "*"
type input "***"
type input "*"
type input "****"
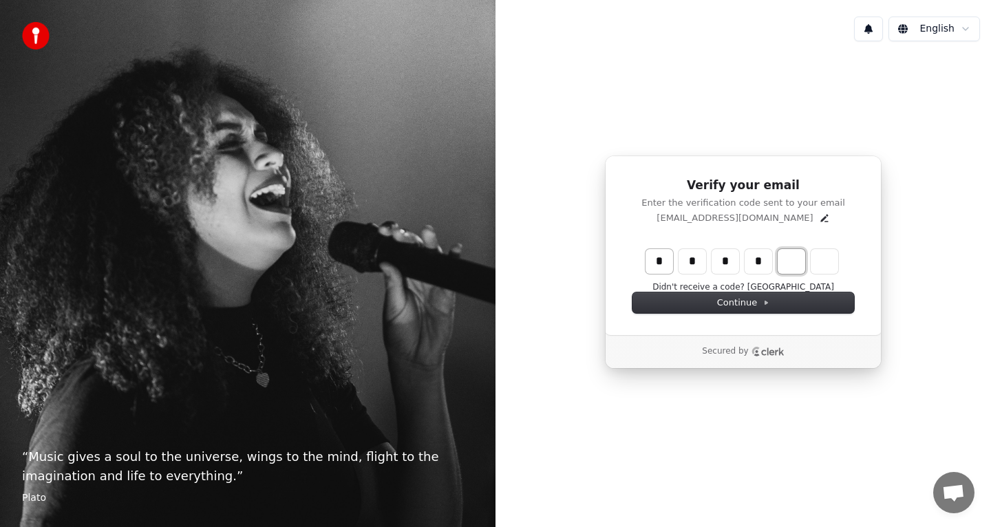
type input "*"
type input "*****"
type input "*"
type input "******"
